Goal: Task Accomplishment & Management: Use online tool/utility

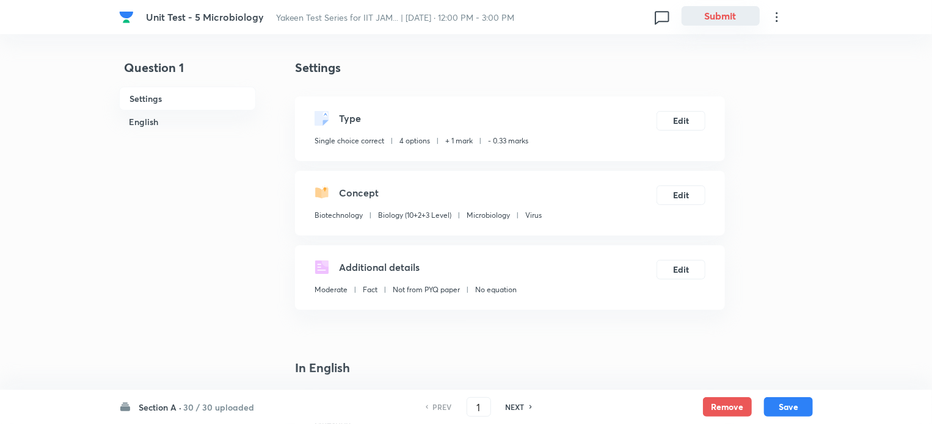
click at [718, 18] on button "Submit" at bounding box center [720, 16] width 78 height 20
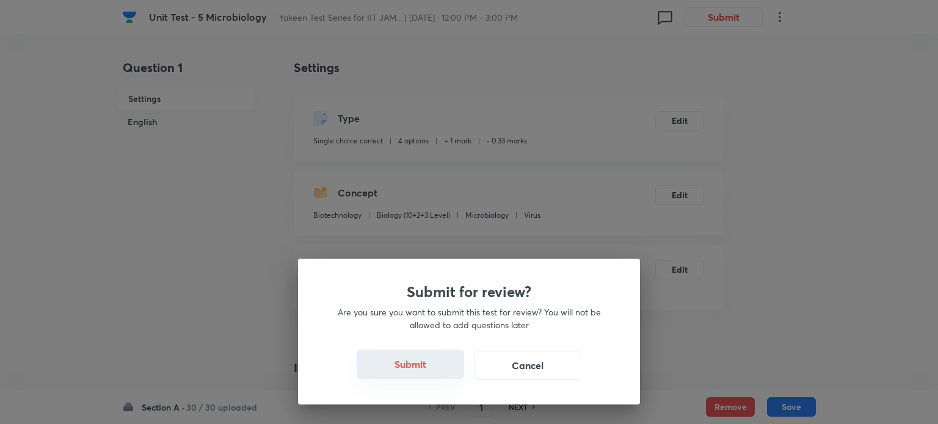
click at [424, 363] on button "Submit" at bounding box center [410, 364] width 107 height 29
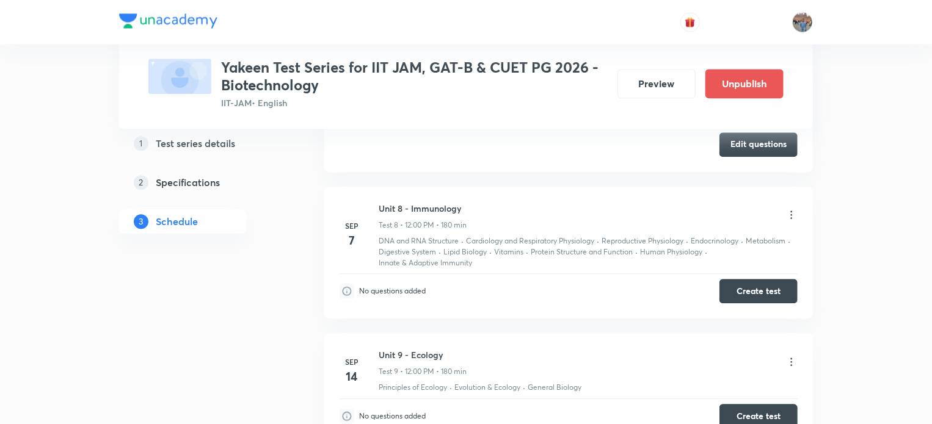
scroll to position [1431, 0]
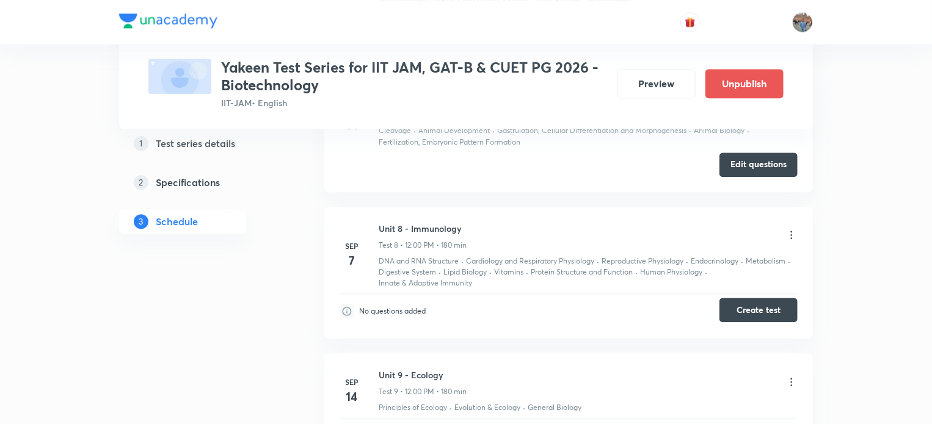
click at [752, 298] on button "Create test" at bounding box center [758, 310] width 78 height 24
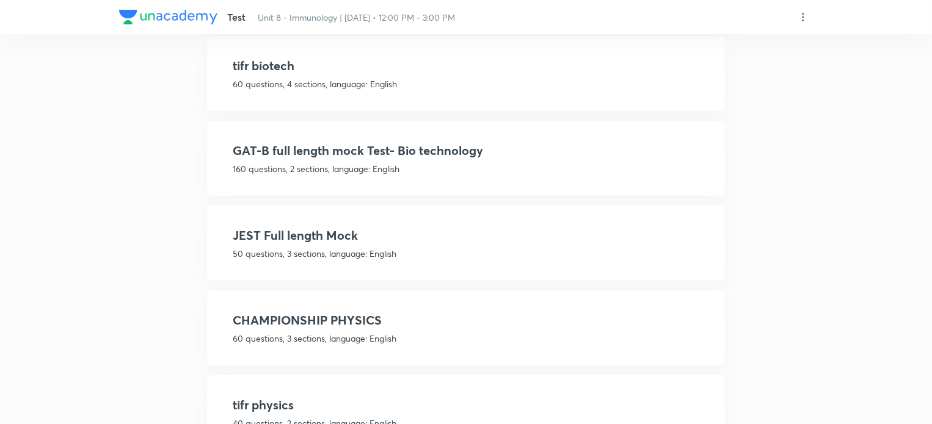
click at [295, 73] on div "tifr biotech 60 questions, 4 sections, language: English" at bounding box center [466, 74] width 466 height 34
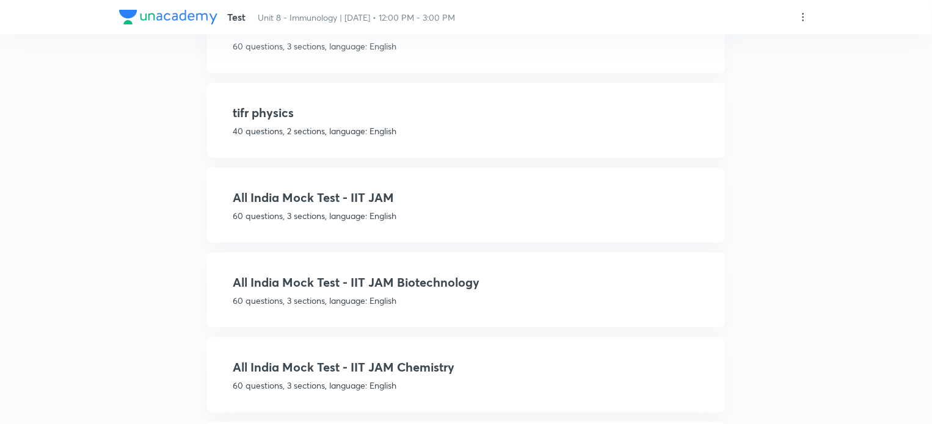
scroll to position [679, 0]
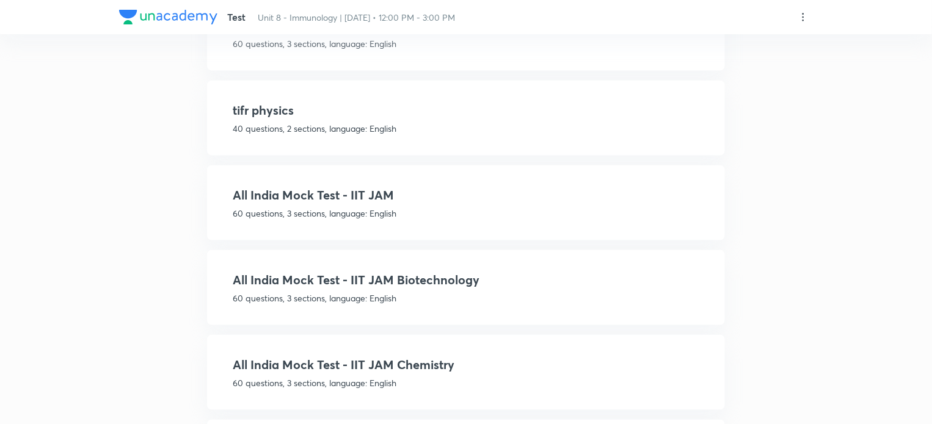
click at [293, 292] on p "60 questions, 3 sections, language: English" at bounding box center [466, 298] width 466 height 13
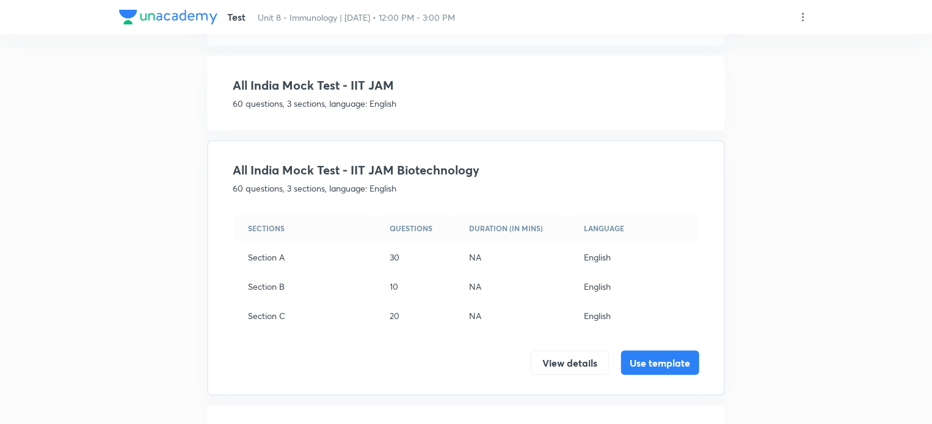
scroll to position [582, 0]
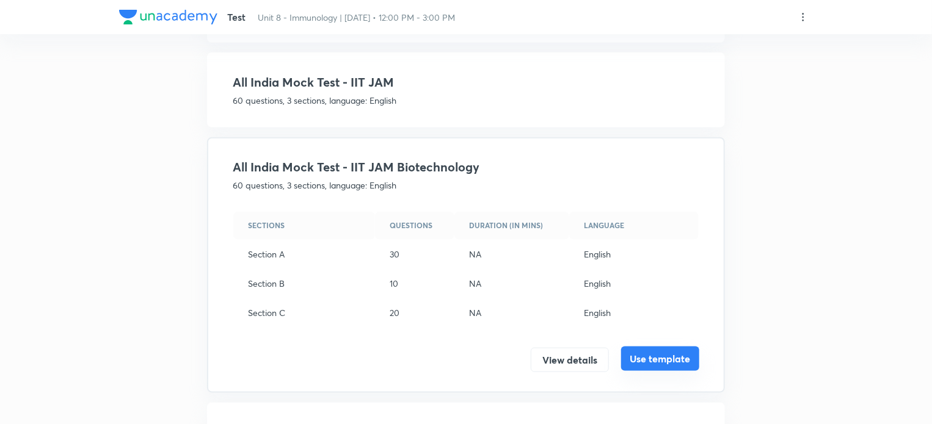
click at [681, 354] on button "Use template" at bounding box center [660, 359] width 78 height 24
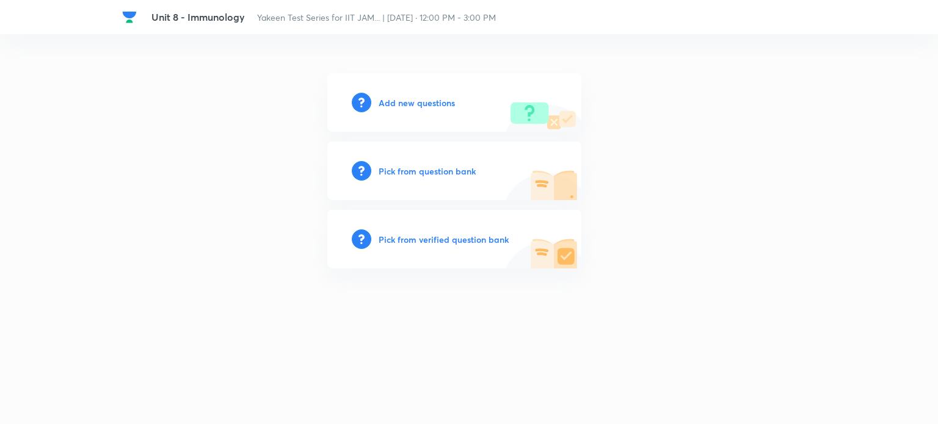
click at [416, 101] on h6 "Add new questions" at bounding box center [416, 102] width 76 height 13
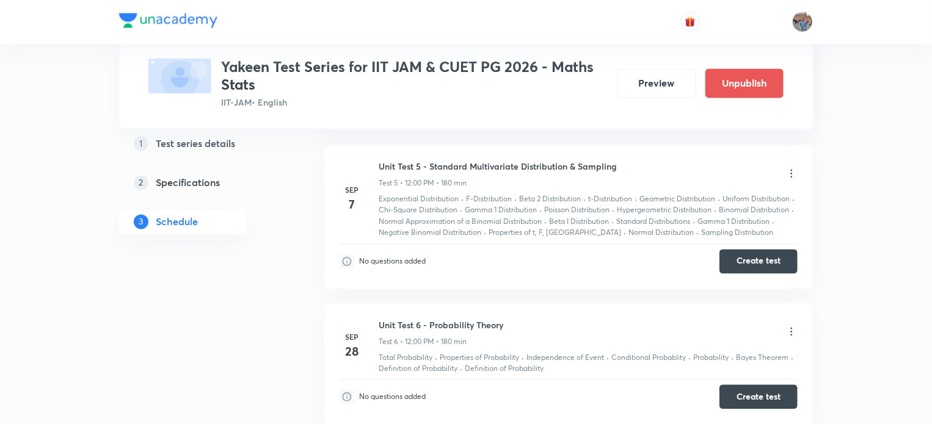
click at [750, 258] on button "Create test" at bounding box center [758, 262] width 78 height 24
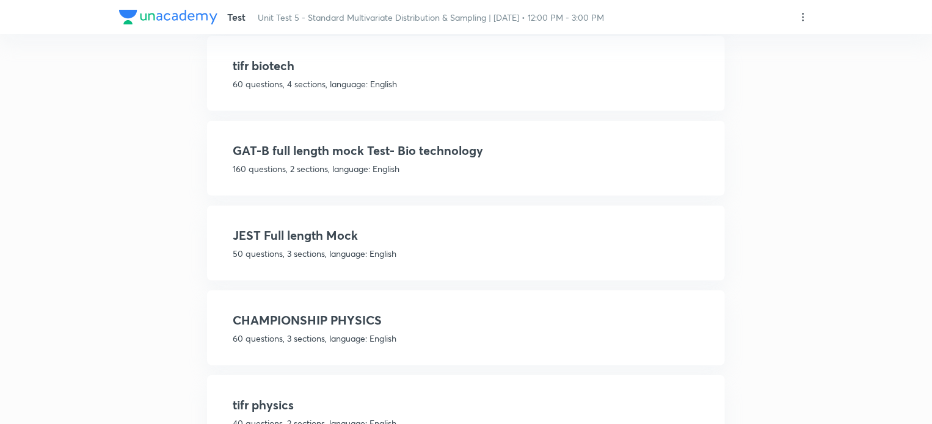
scroll to position [453, 0]
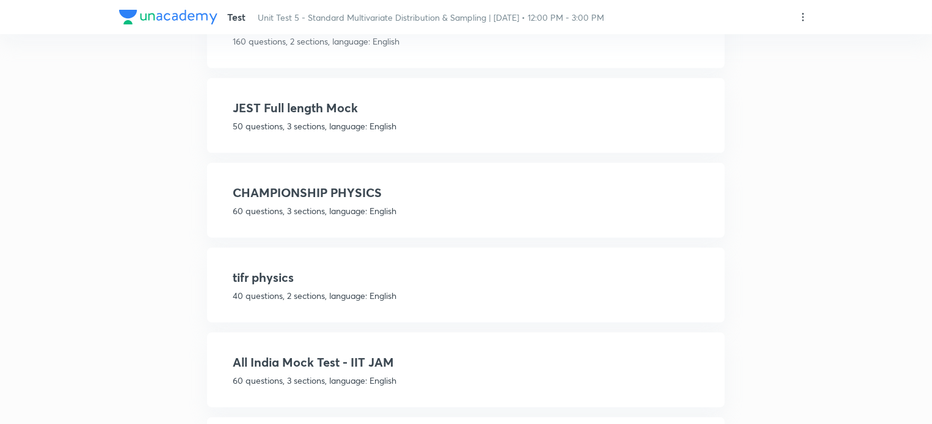
click at [322, 368] on div "All India Mock Test - IIT JAM 60 questions, 3 sections, language: English" at bounding box center [466, 370] width 466 height 34
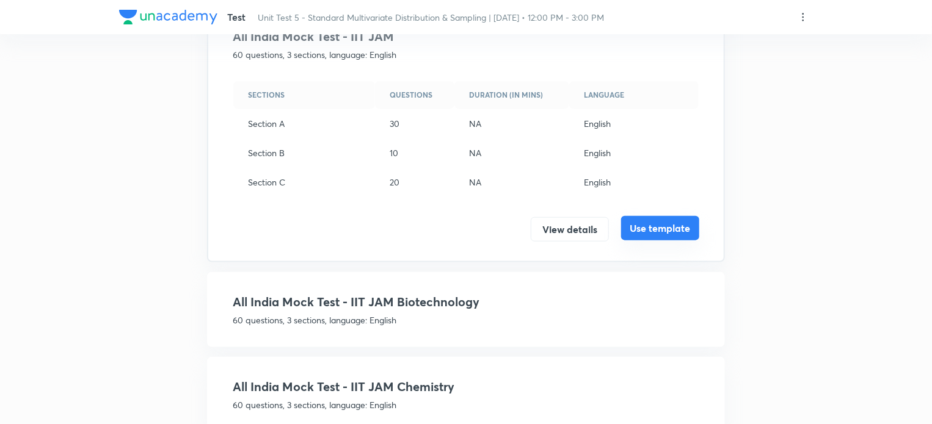
click at [664, 233] on button "Use template" at bounding box center [660, 228] width 78 height 24
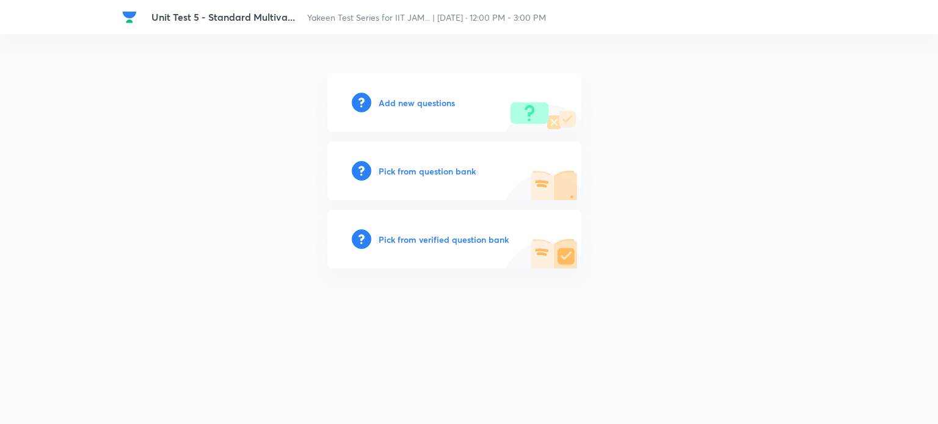
click at [401, 100] on h6 "Add new questions" at bounding box center [416, 102] width 76 height 13
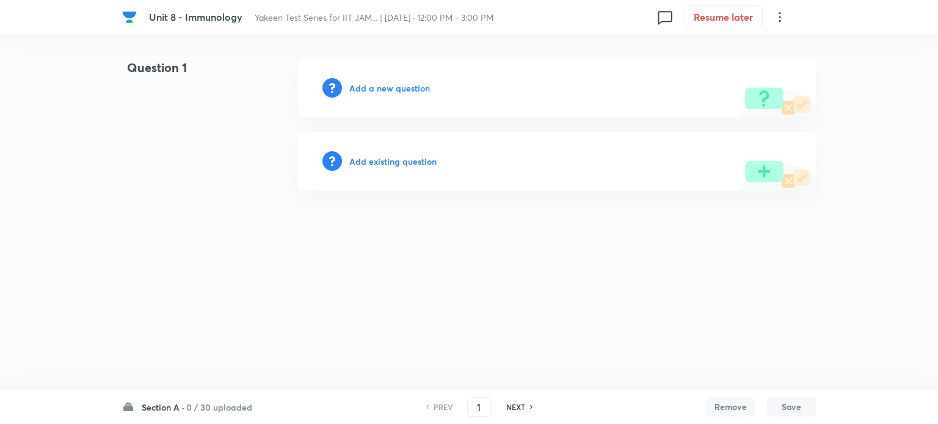
click at [365, 91] on h6 "Add a new question" at bounding box center [389, 88] width 81 height 13
